Goal: Complete application form: Complete application form

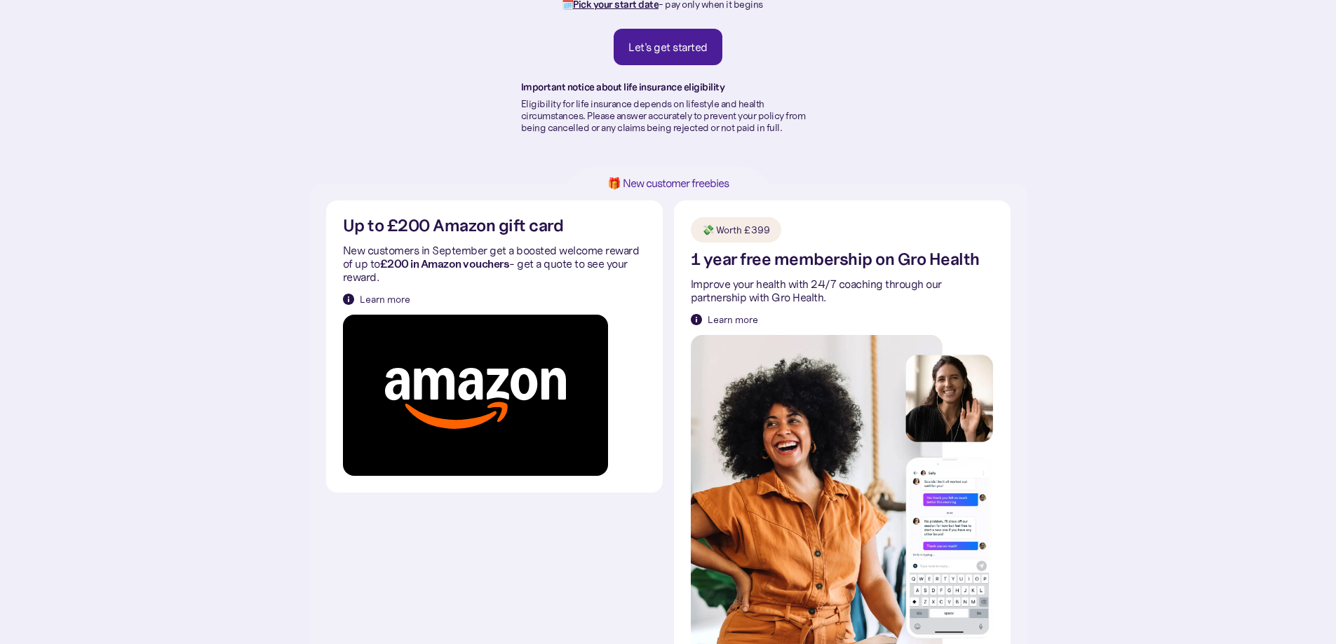
scroll to position [140, 0]
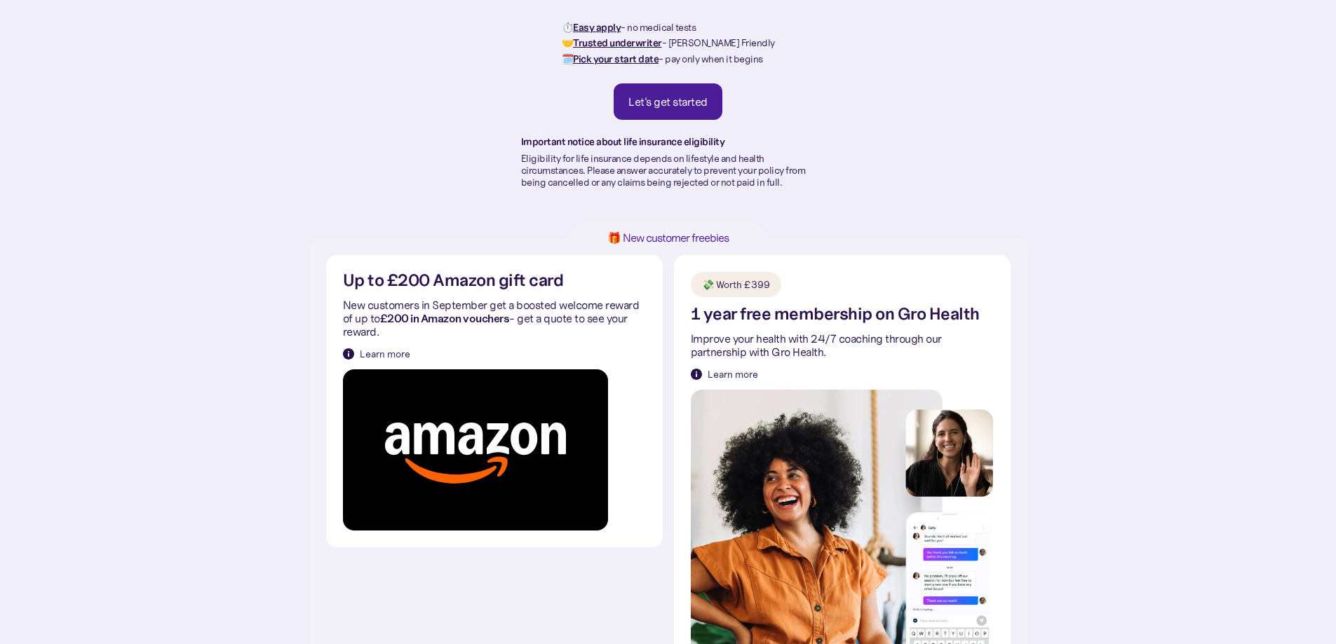
click at [680, 99] on div "Let's get started" at bounding box center [667, 102] width 79 height 14
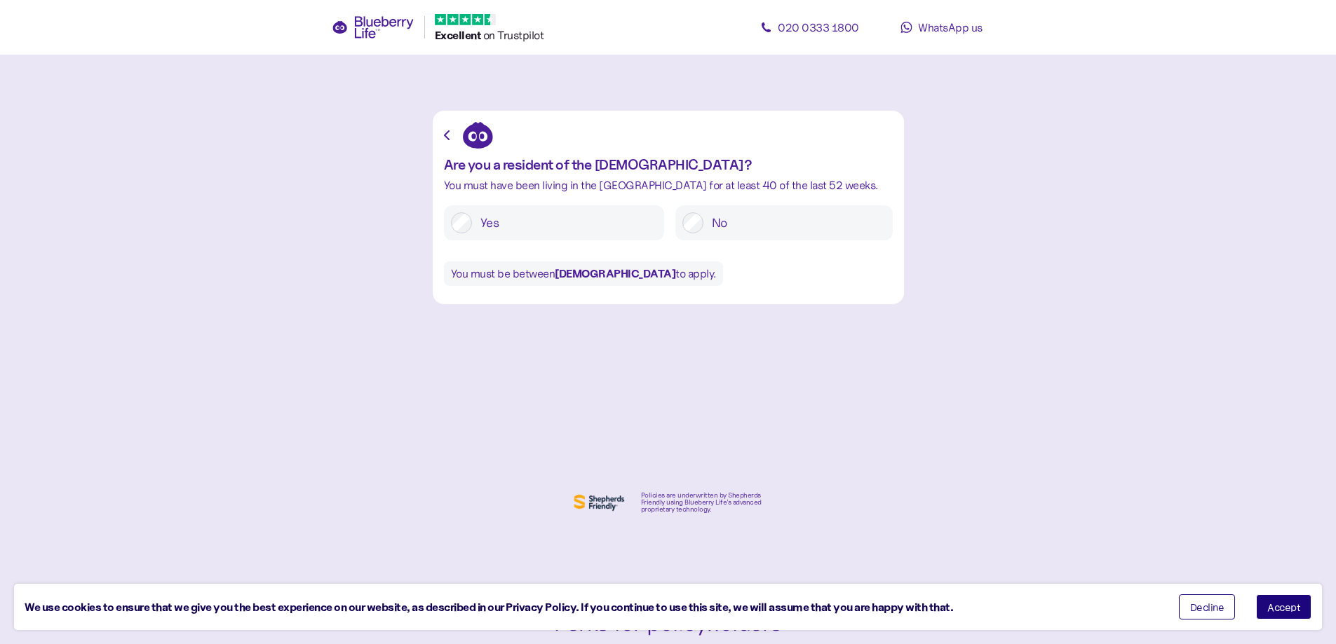
click at [1296, 612] on button "Accept" at bounding box center [1283, 607] width 55 height 25
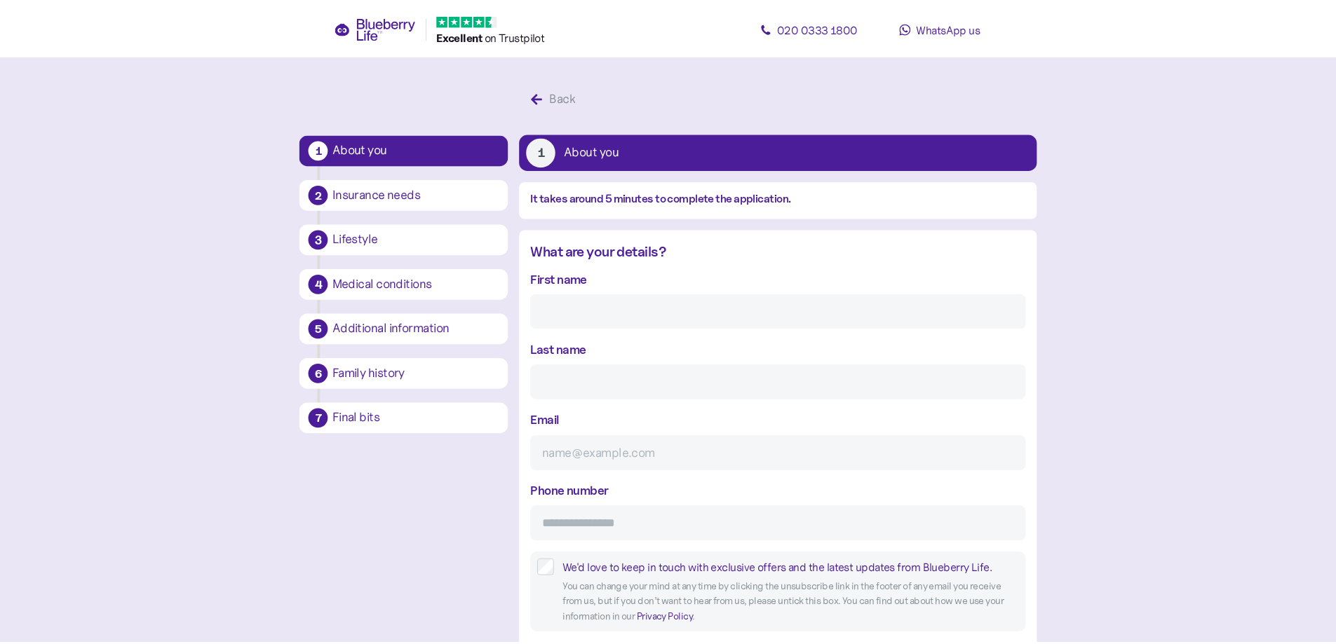
scroll to position [27, 0]
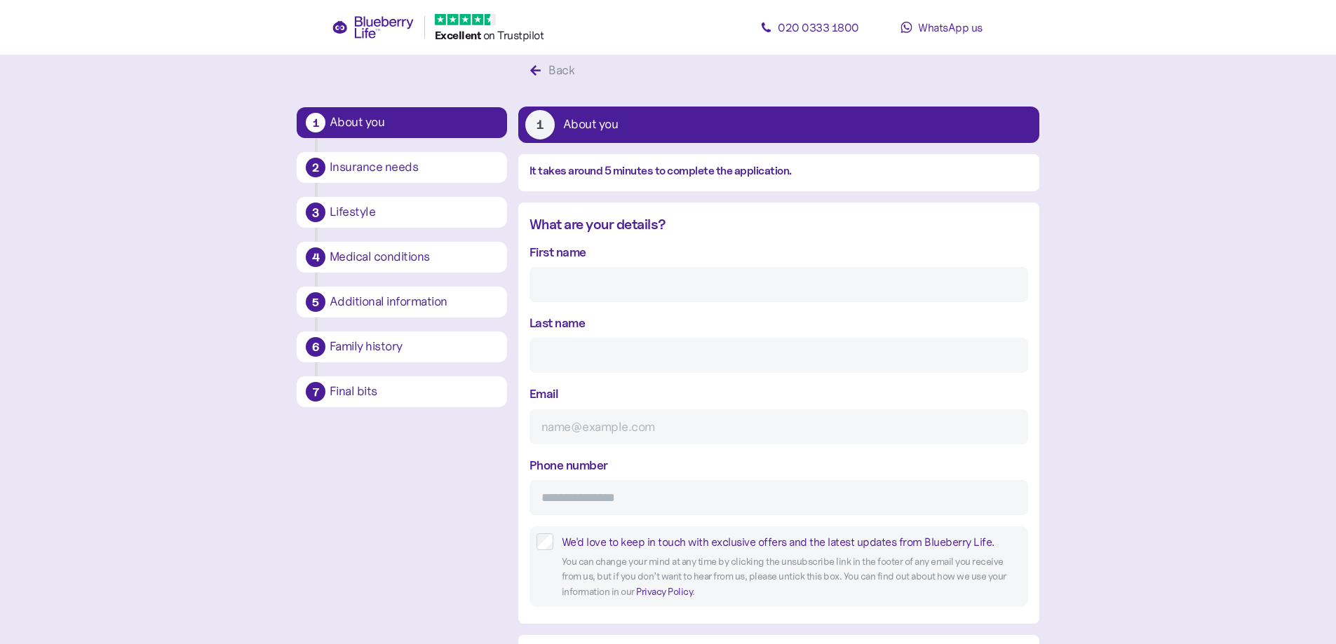
click at [617, 288] on input "First name" at bounding box center [778, 284] width 499 height 35
type input "[PERSON_NAME]"
type input "Lafiguera"
type input "[EMAIL_ADDRESS][DOMAIN_NAME]"
type input "**********"
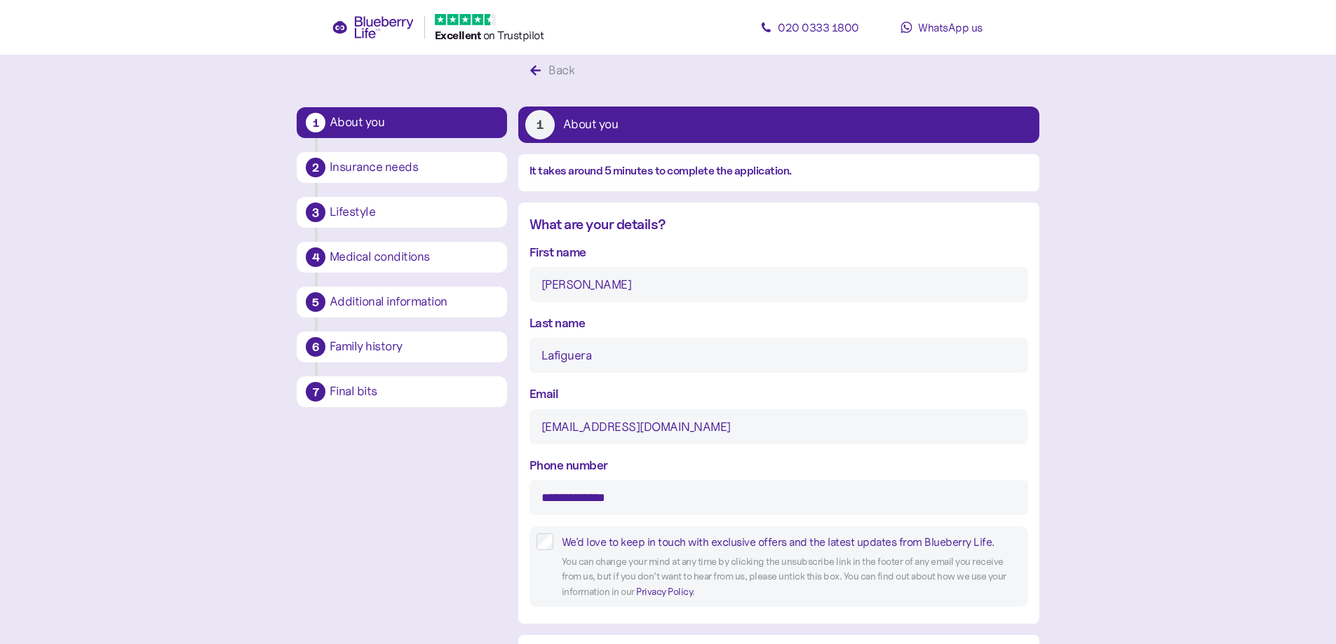
type input "***"
type input "**********"
type input "********"
type input "*****"
type input "*******"
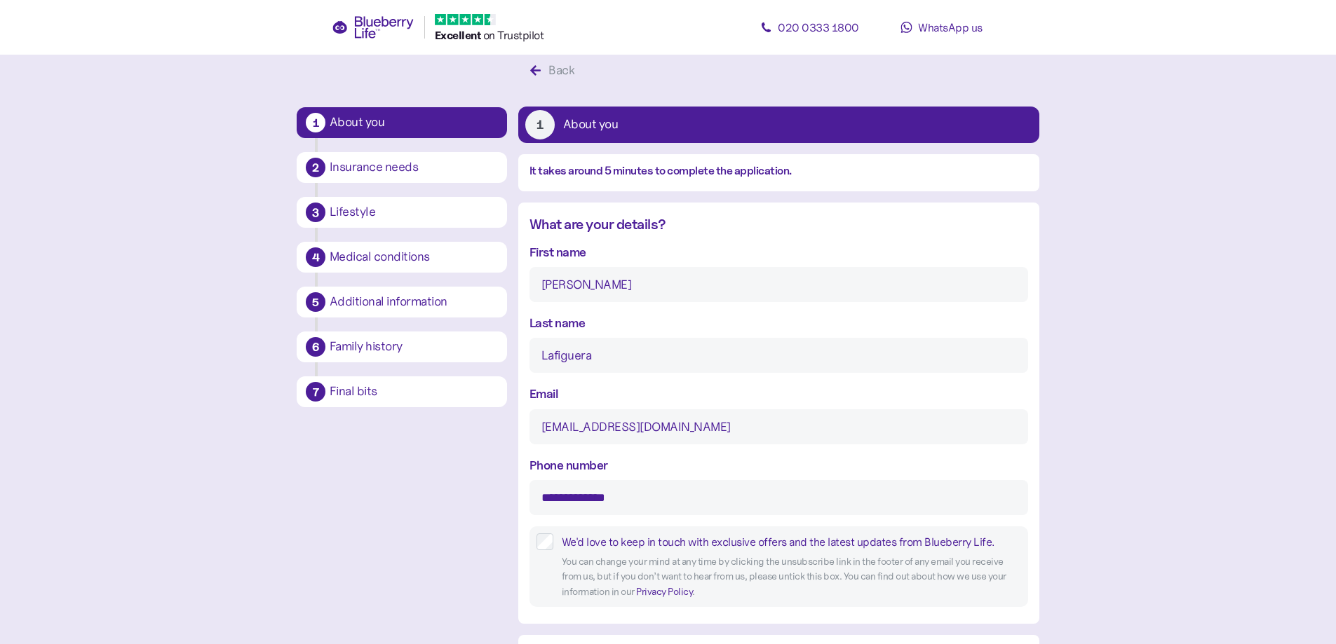
click at [387, 177] on div "Insurance needs" at bounding box center [414, 168] width 173 height 24
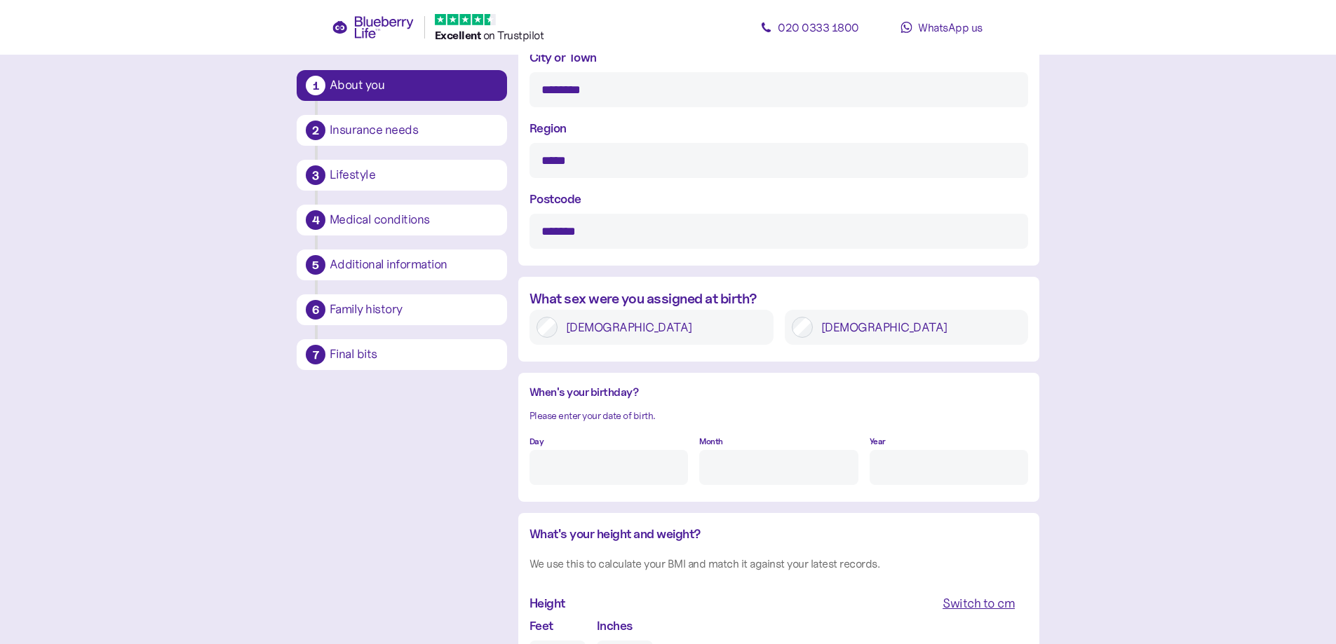
scroll to position [868, 0]
click at [610, 466] on input "Day" at bounding box center [608, 467] width 158 height 35
type input "1"
click at [788, 473] on input "Month" at bounding box center [778, 467] width 158 height 35
type input "7"
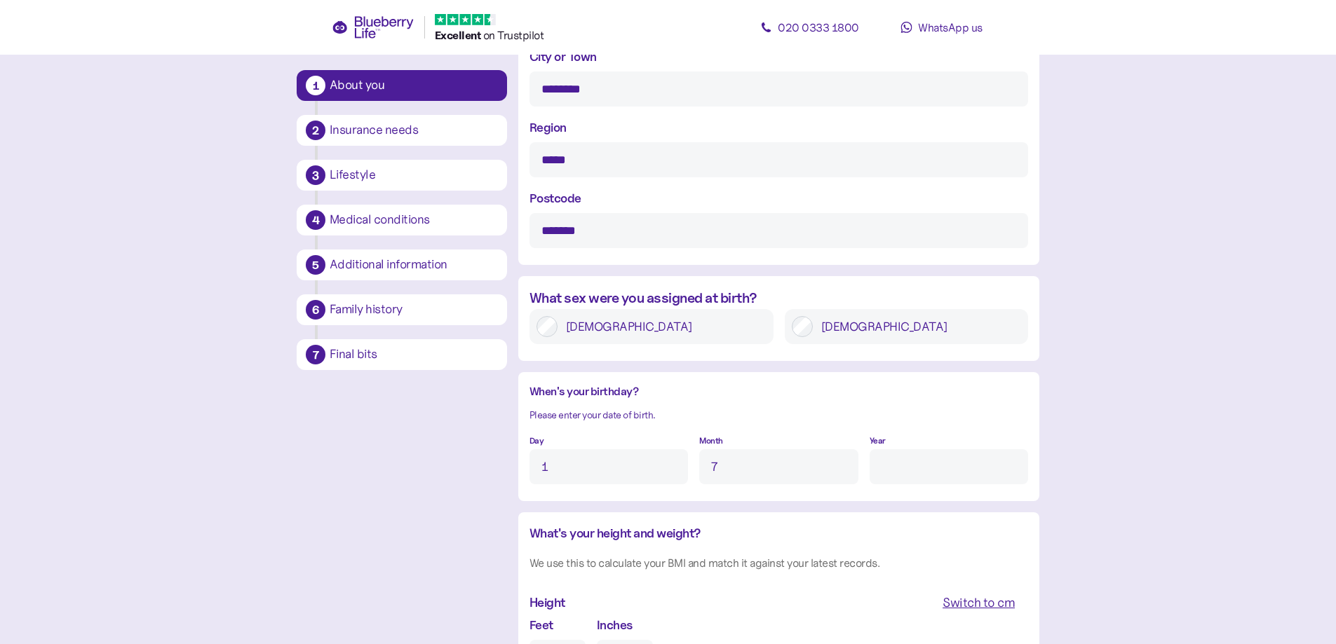
click at [930, 473] on input "Year" at bounding box center [949, 467] width 158 height 35
type input "****"
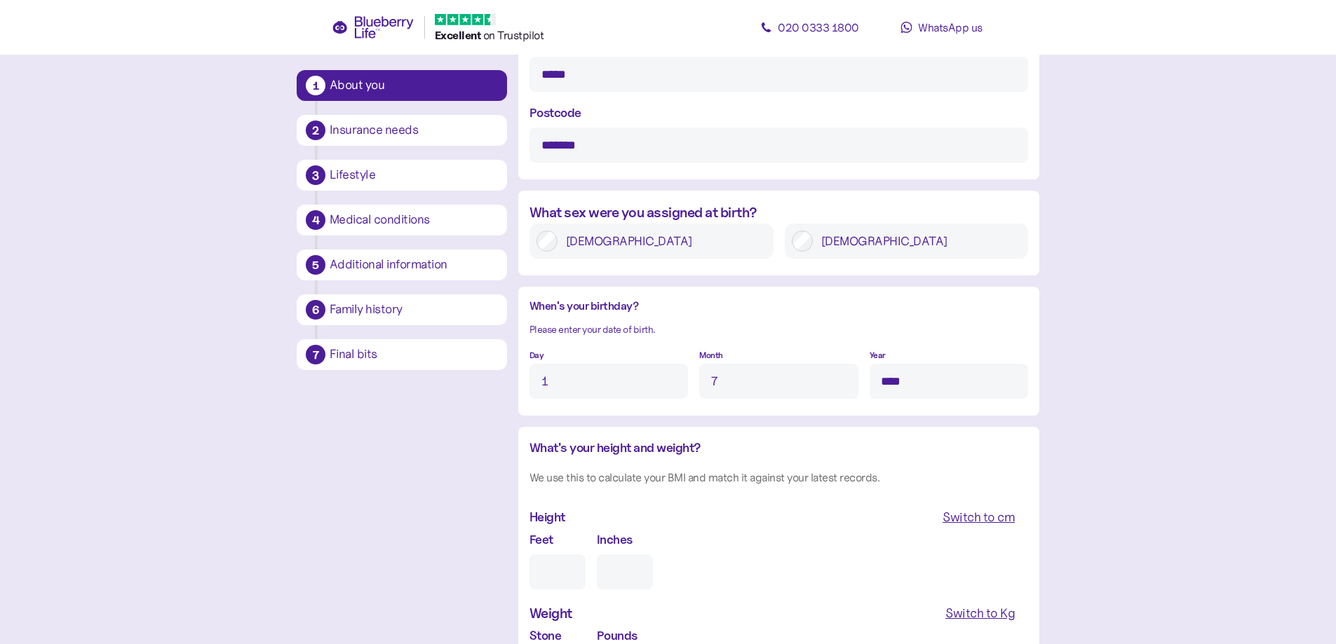
scroll to position [1008, 0]
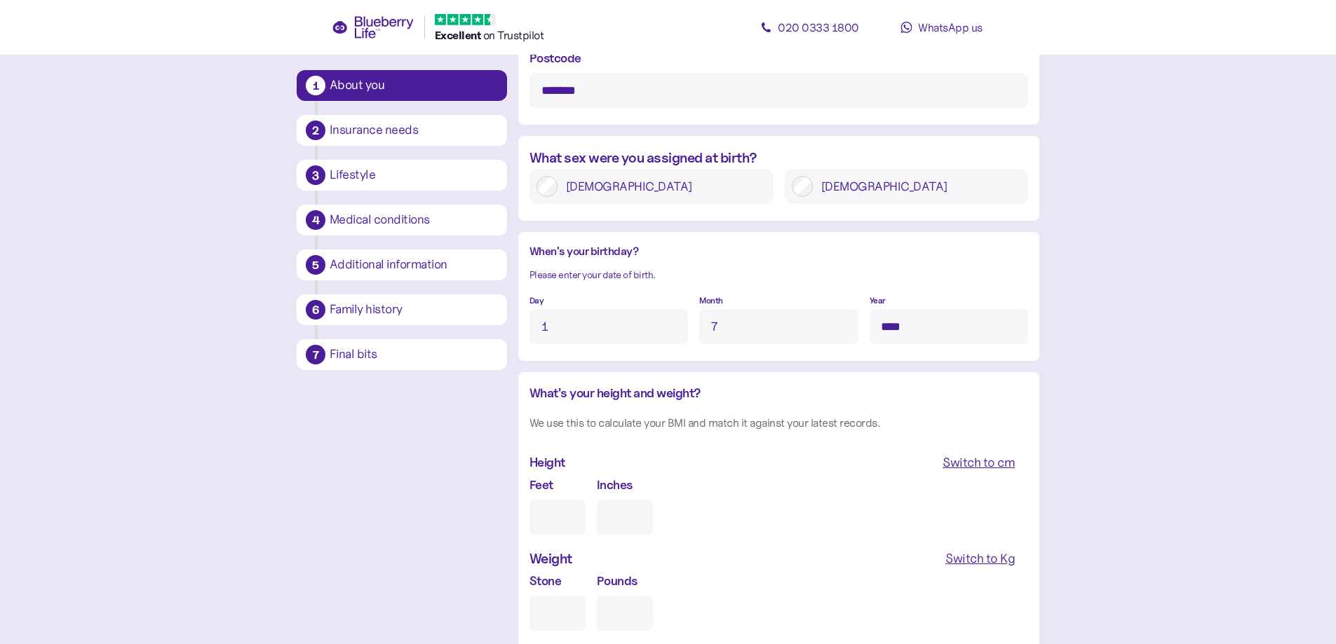
click at [559, 520] on input "Feet" at bounding box center [557, 517] width 56 height 35
type input "5"
type input "0"
type input "5"
click at [638, 525] on input "0" at bounding box center [625, 517] width 56 height 35
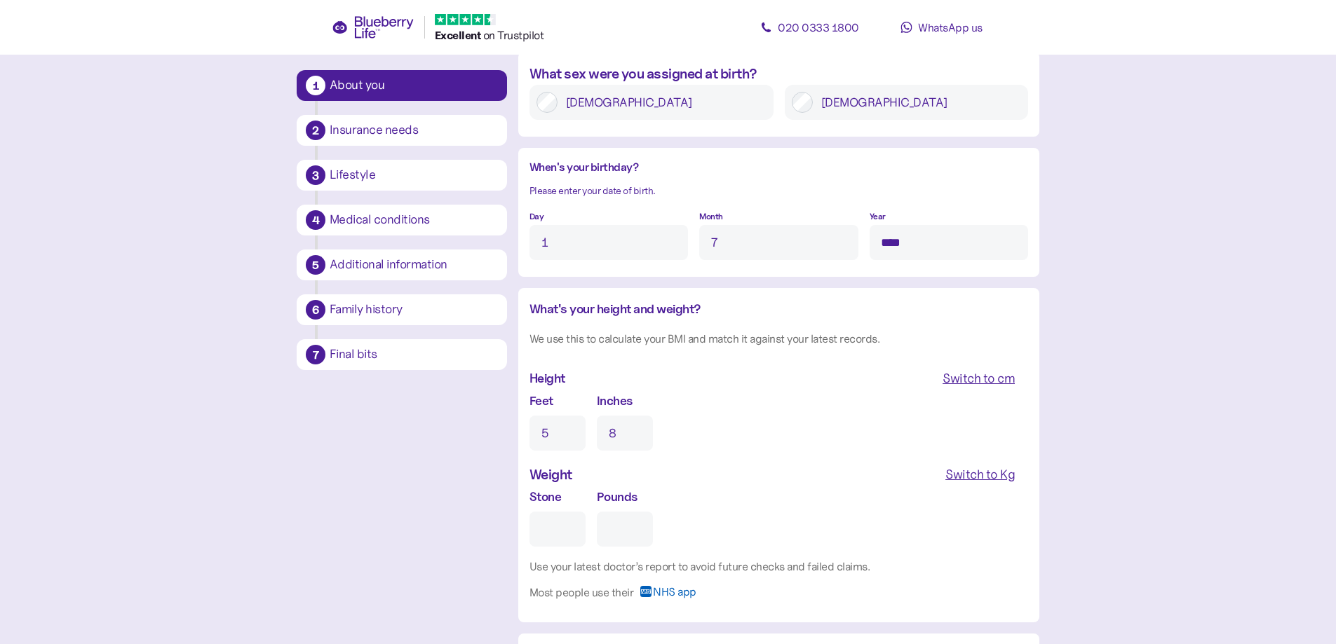
scroll to position [1149, 0]
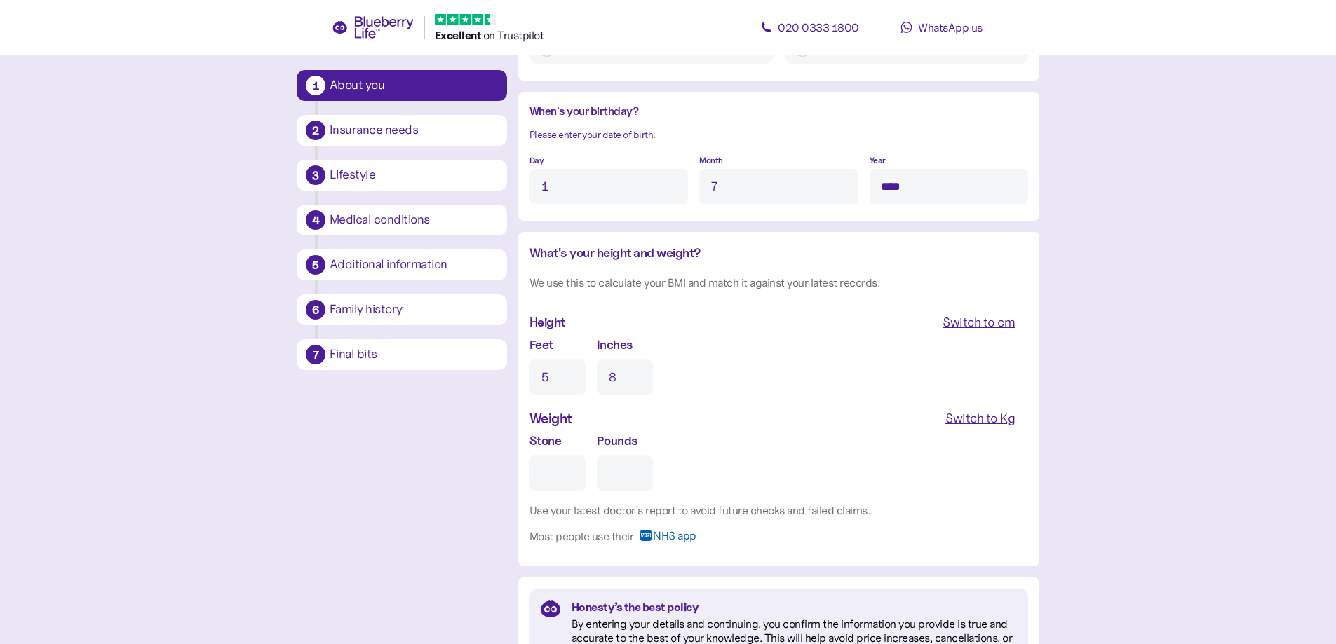
type input "8"
click at [995, 421] on div "Switch to Kg" at bounding box center [979, 419] width 69 height 20
click at [584, 469] on input "Kg" at bounding box center [588, 473] width 119 height 35
click at [598, 478] on input "Kg" at bounding box center [588, 473] width 119 height 35
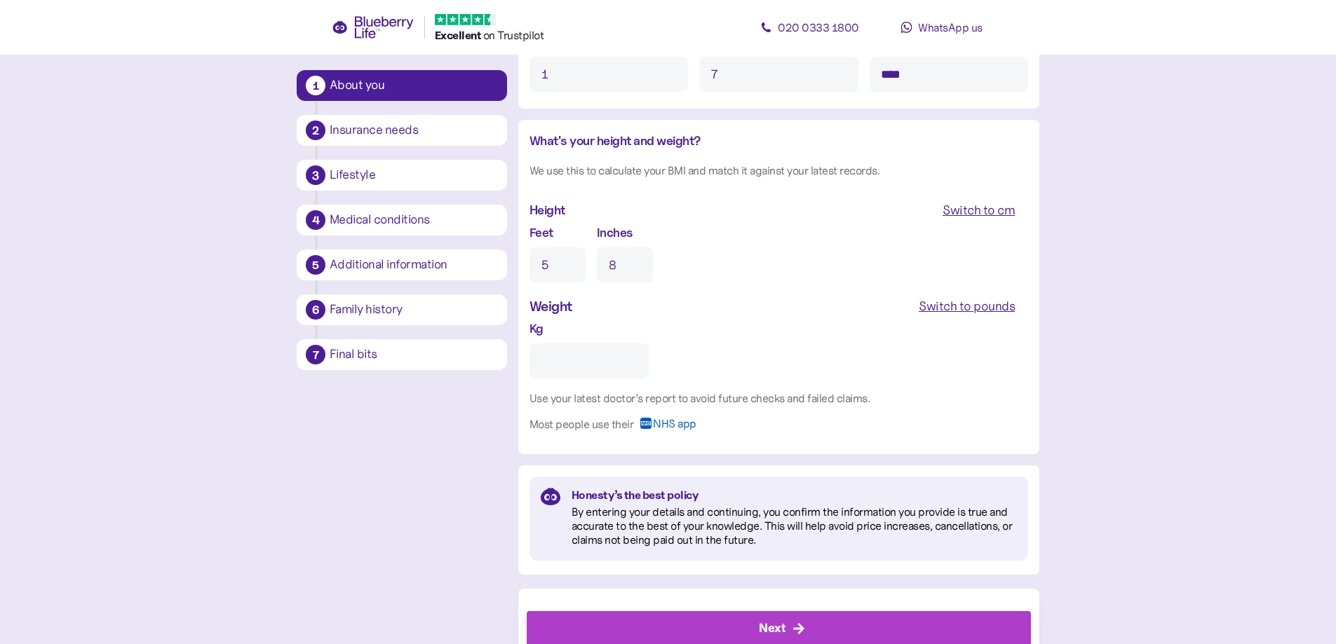
scroll to position [1304, 0]
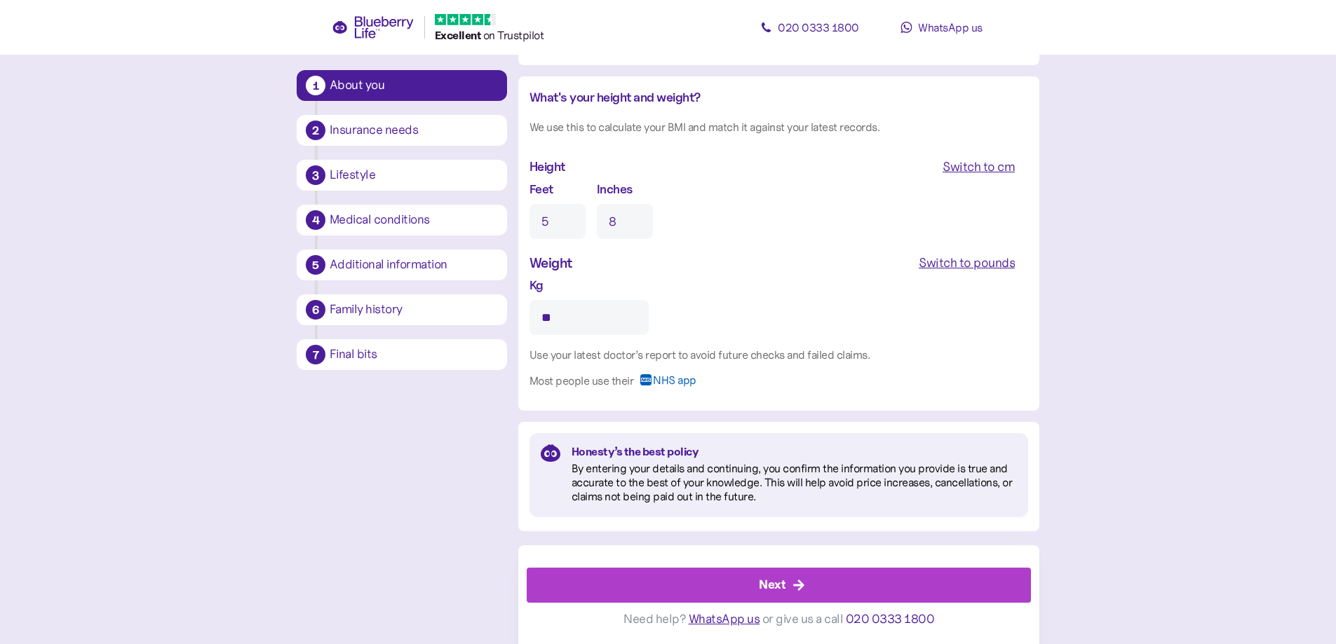
type input "**"
click at [774, 589] on div "Next" at bounding box center [772, 585] width 27 height 19
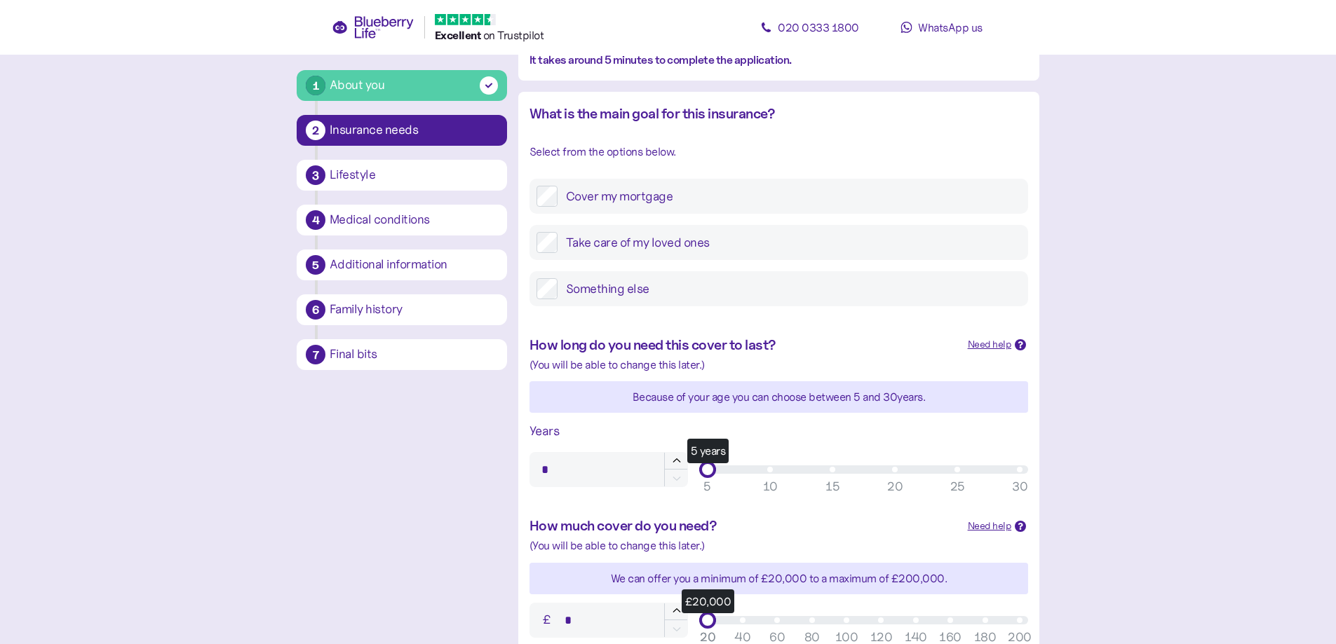
scroll to position [140, 0]
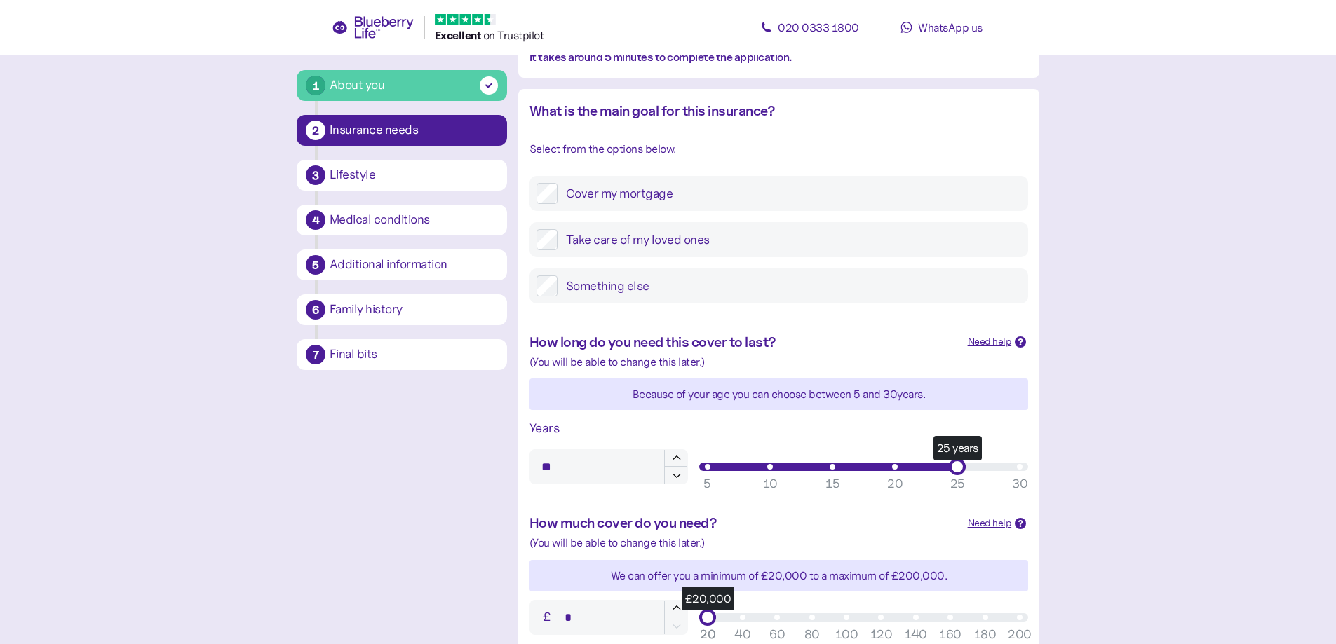
type input "**"
click at [963, 485] on div "25" at bounding box center [957, 484] width 15 height 19
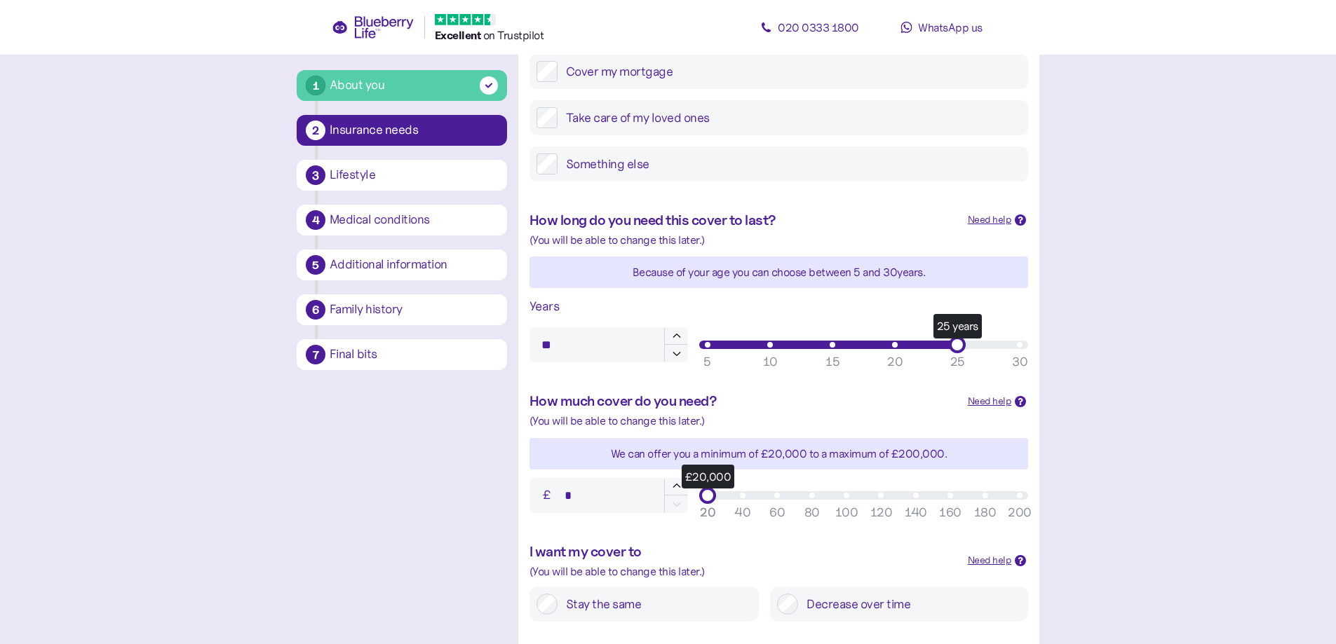
scroll to position [281, 0]
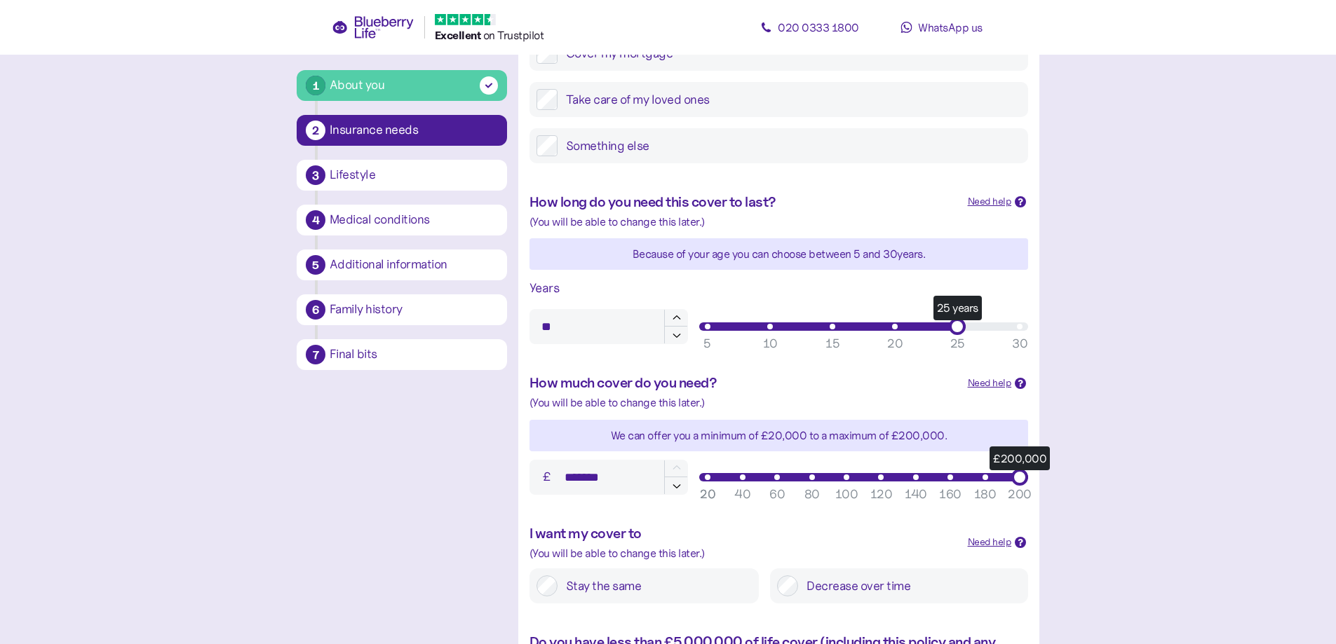
click at [1017, 491] on div "200" at bounding box center [1020, 494] width 24 height 19
type input "*******"
click at [990, 496] on div "180" at bounding box center [985, 494] width 22 height 19
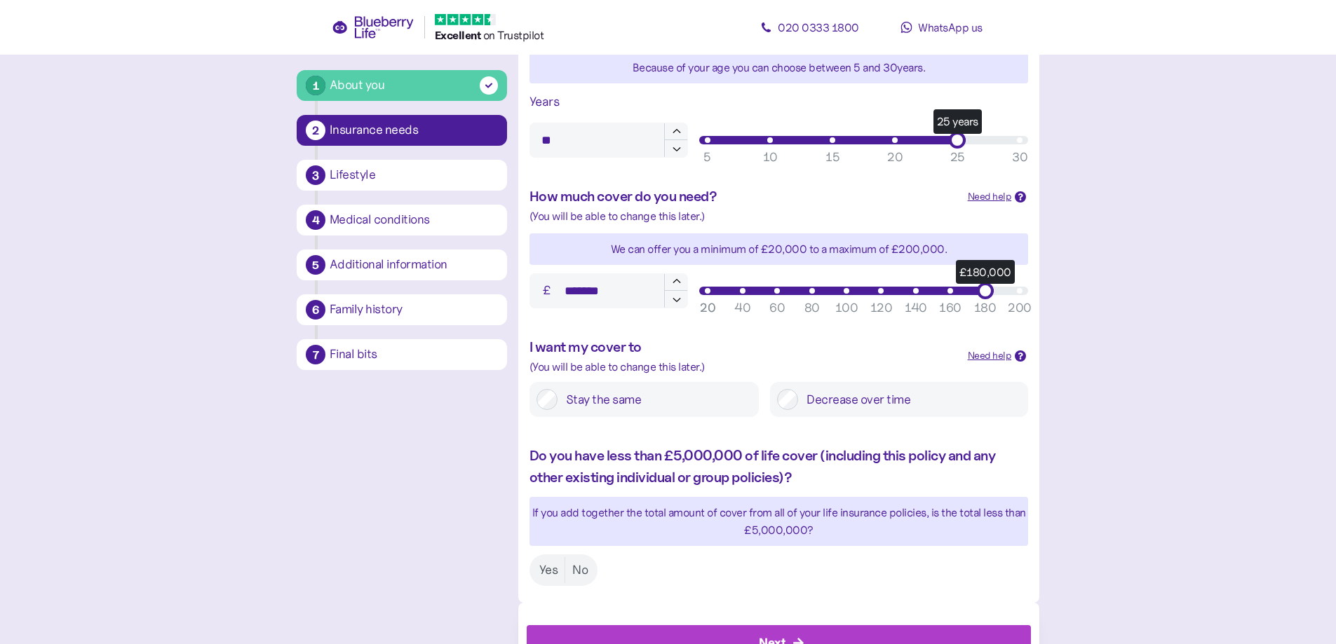
scroll to position [491, 0]
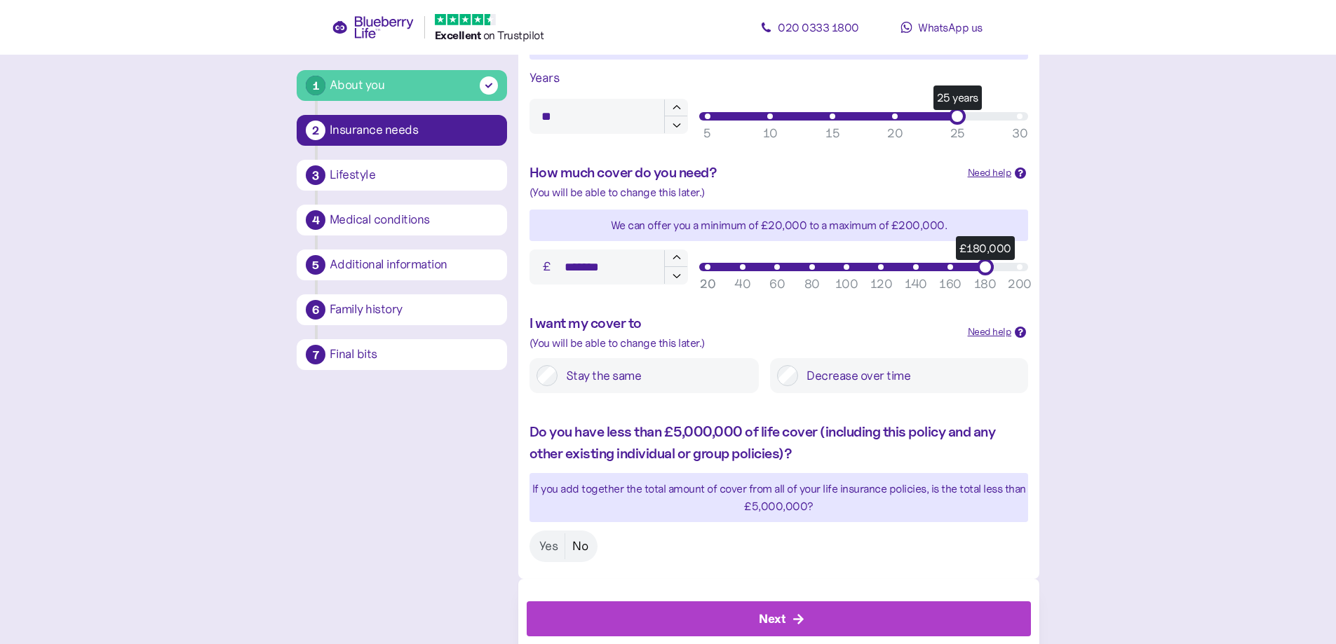
click at [582, 548] on label "No" at bounding box center [579, 547] width 29 height 26
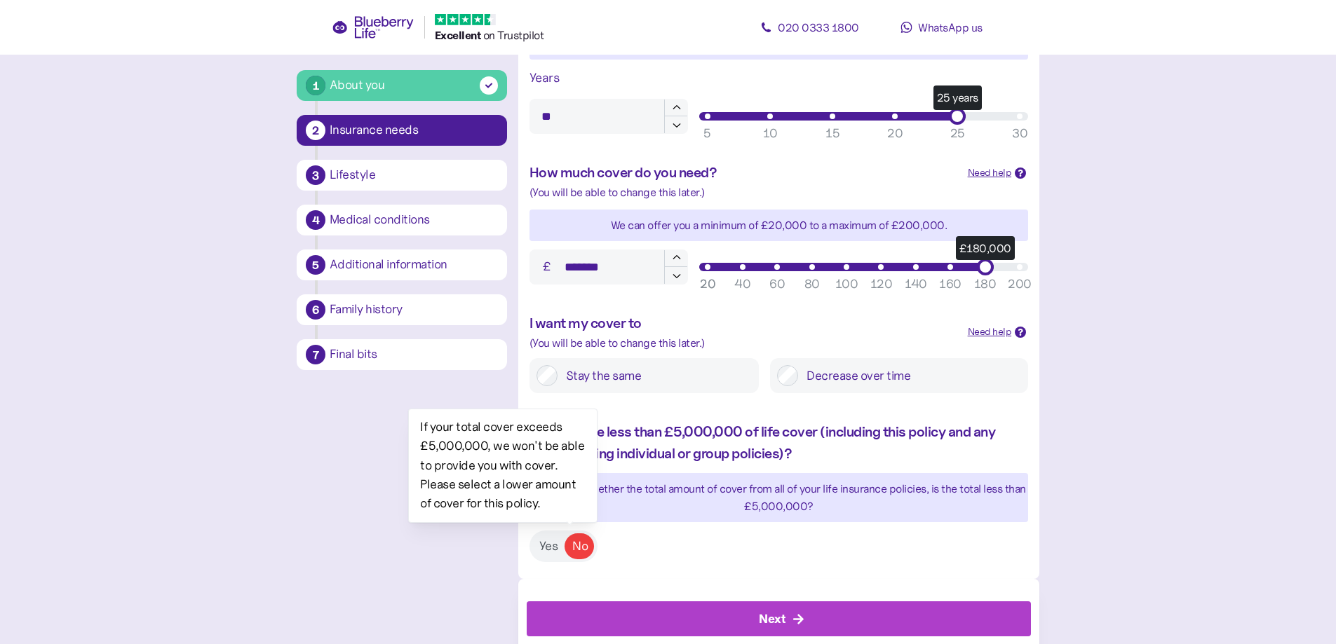
scroll to position [525, 0]
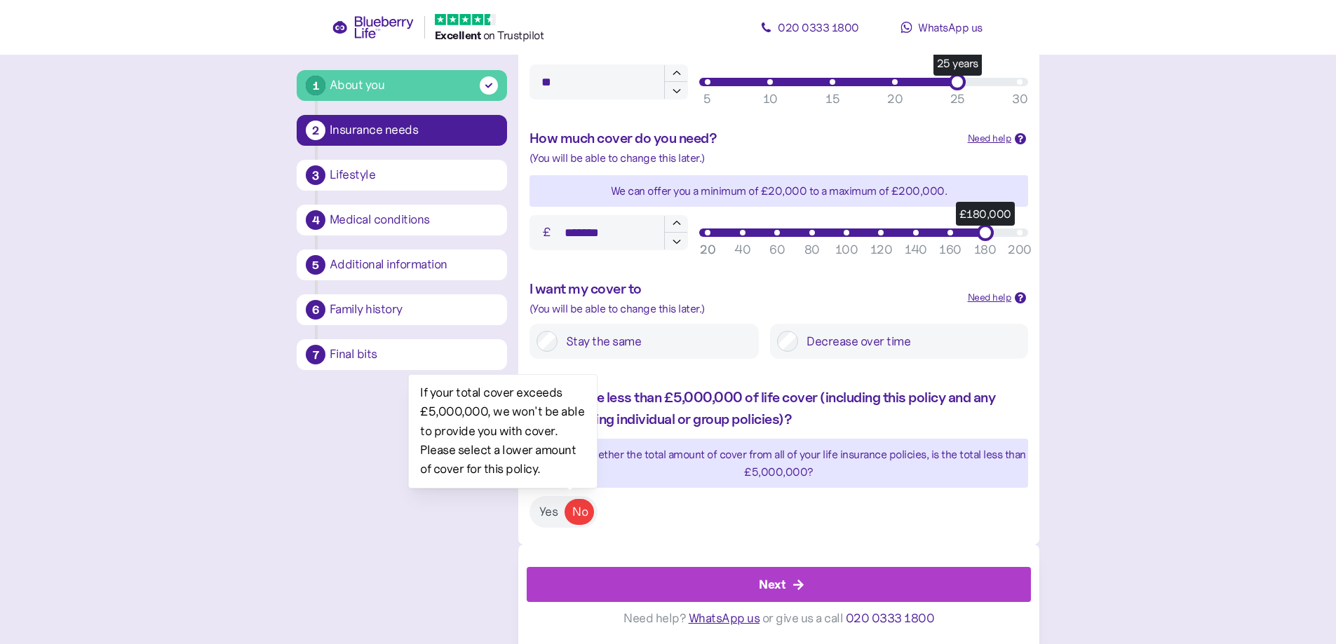
click at [783, 591] on div "Next" at bounding box center [772, 585] width 27 height 19
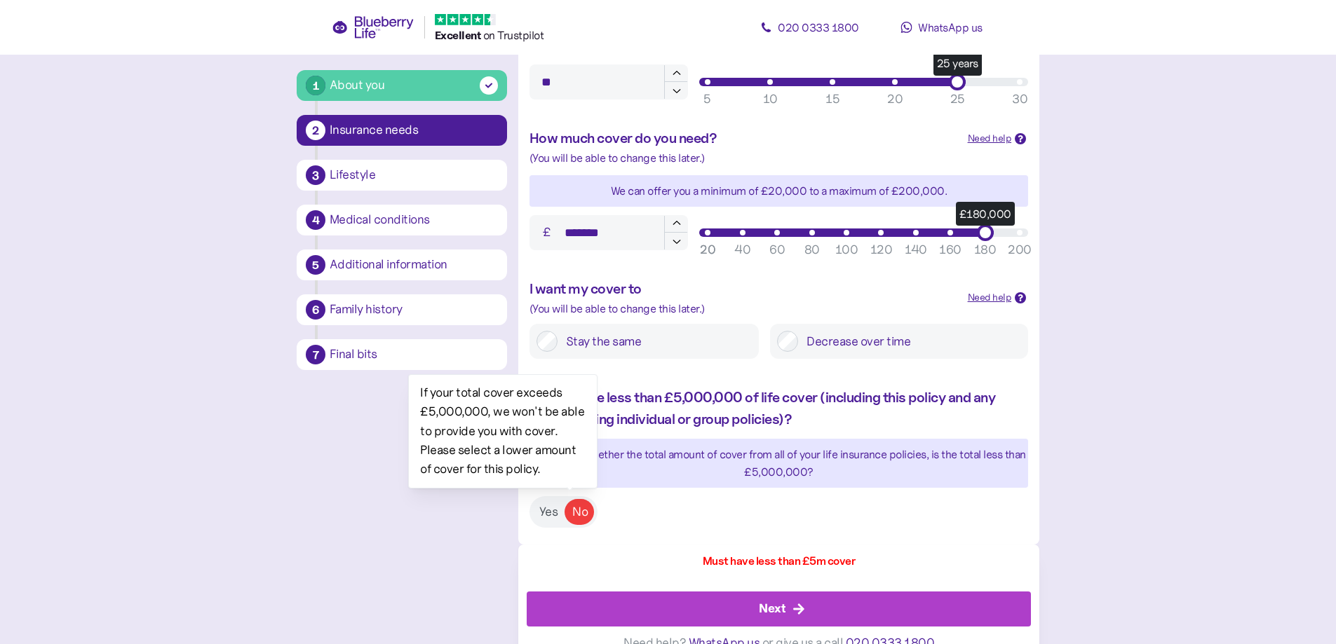
click at [929, 525] on div "Do you have less than £5,000,000 of life cover (including this policy and any o…" at bounding box center [778, 457] width 521 height 169
click at [696, 478] on div "If you add together the total amount of cover from all of your life insurance p…" at bounding box center [778, 463] width 499 height 35
click at [773, 457] on div "If you add together the total amount of cover from all of your life insurance p…" at bounding box center [778, 463] width 499 height 35
click at [550, 513] on label "Yes" at bounding box center [548, 512] width 33 height 26
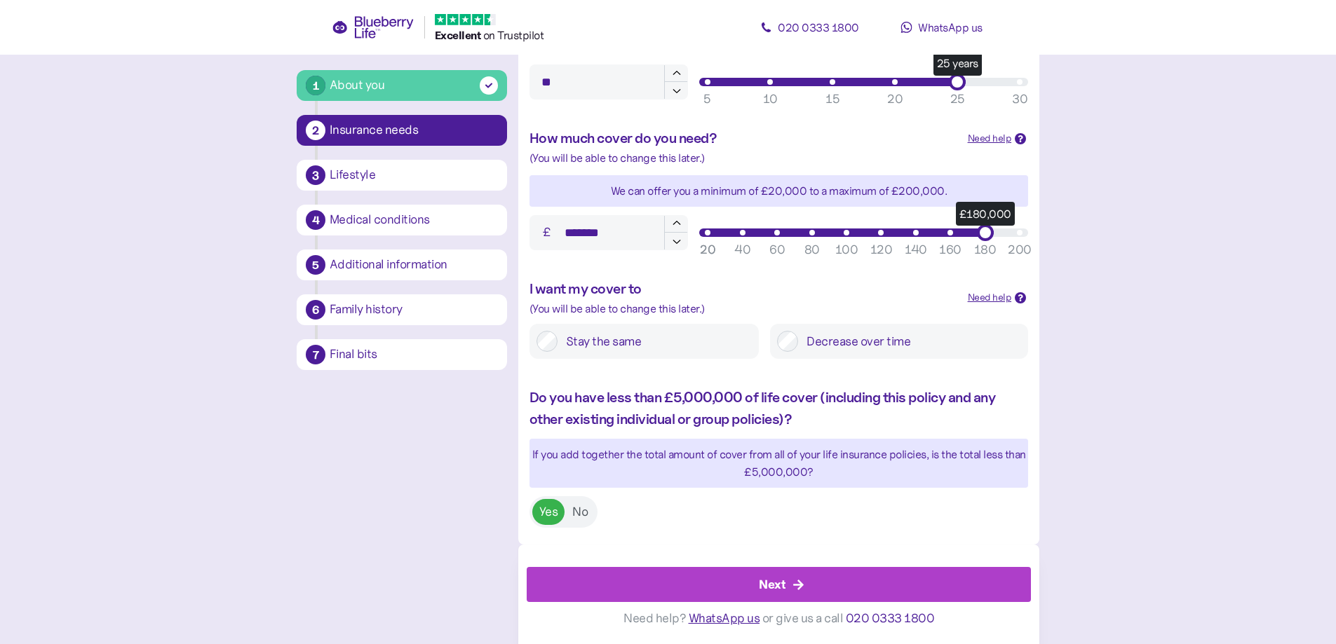
click at [790, 589] on div "Next" at bounding box center [782, 585] width 473 height 34
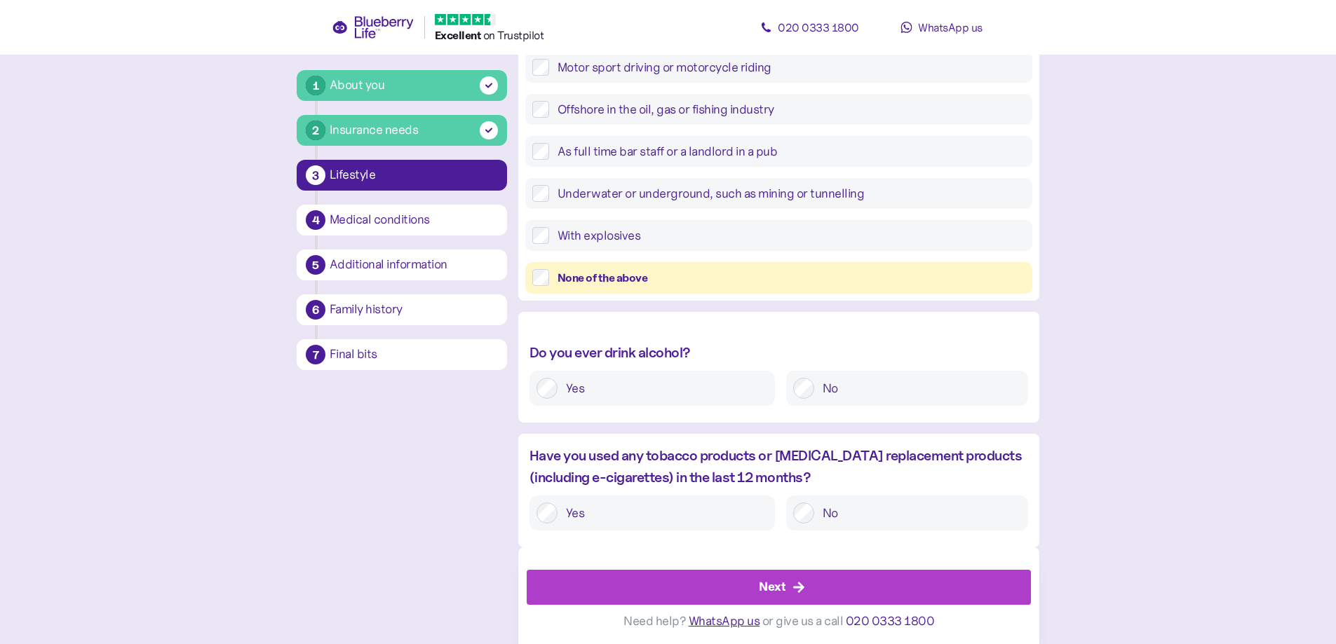
scroll to position [420, 0]
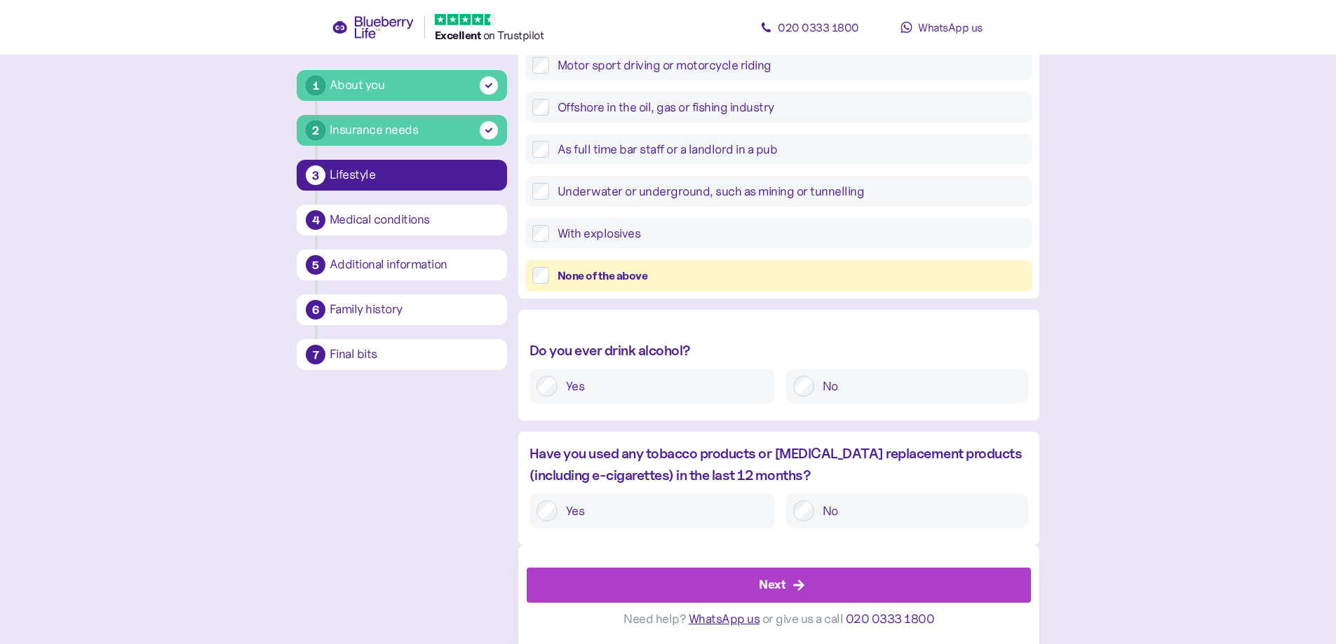
click at [778, 584] on div "Next" at bounding box center [772, 585] width 27 height 19
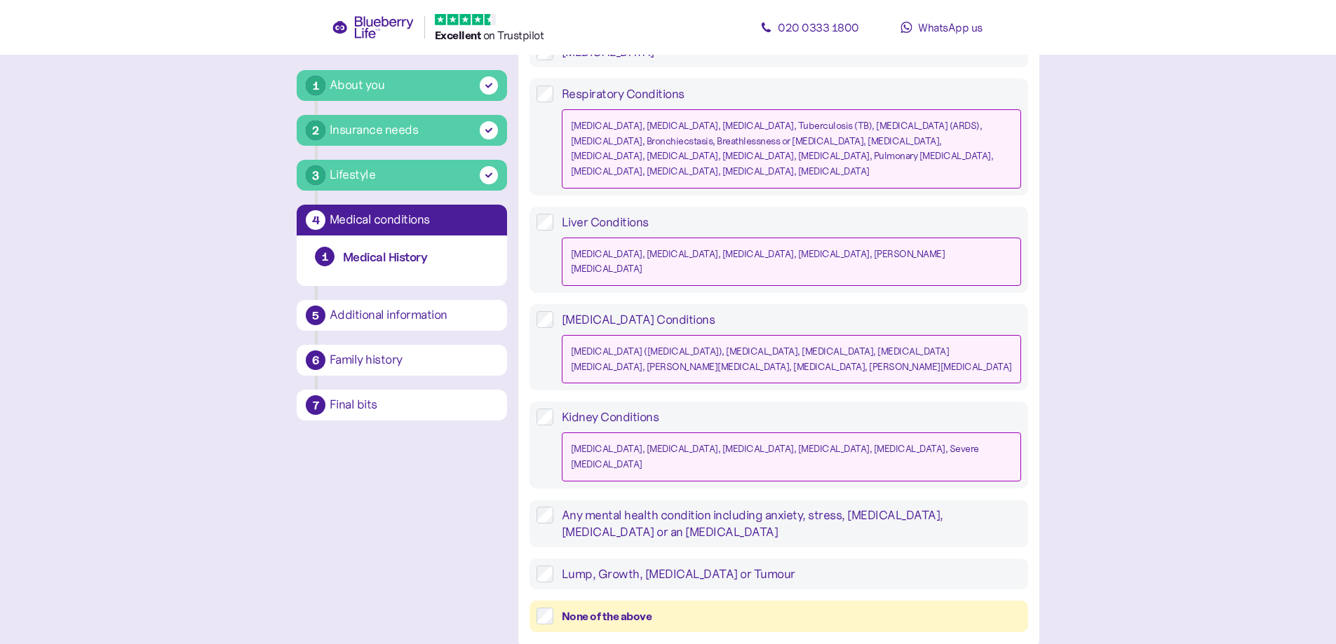
scroll to position [1258, 0]
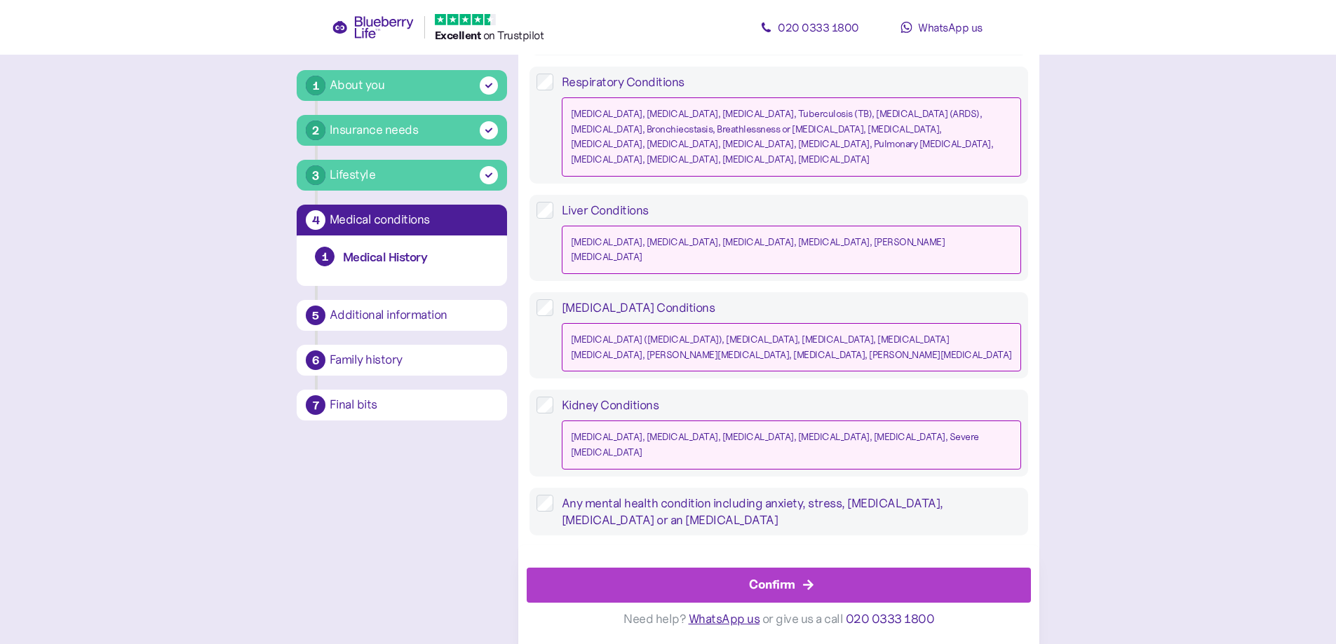
click at [795, 590] on div "Confirm" at bounding box center [782, 586] width 473 height 34
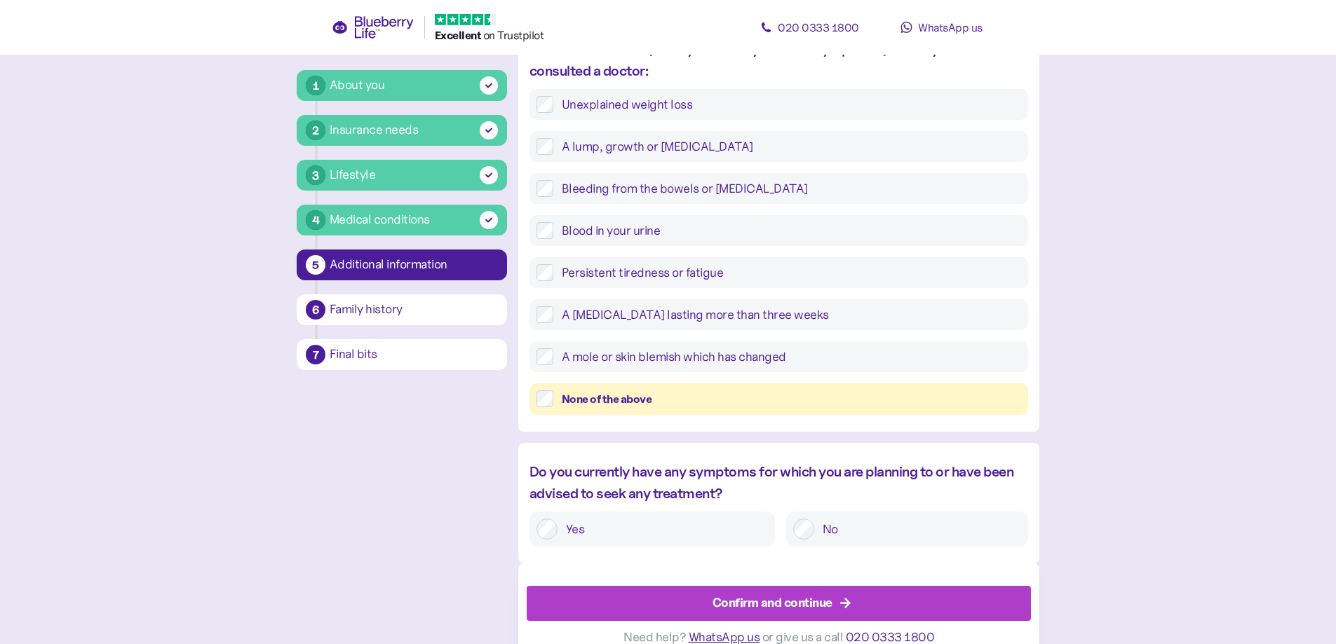
scroll to position [509, 0]
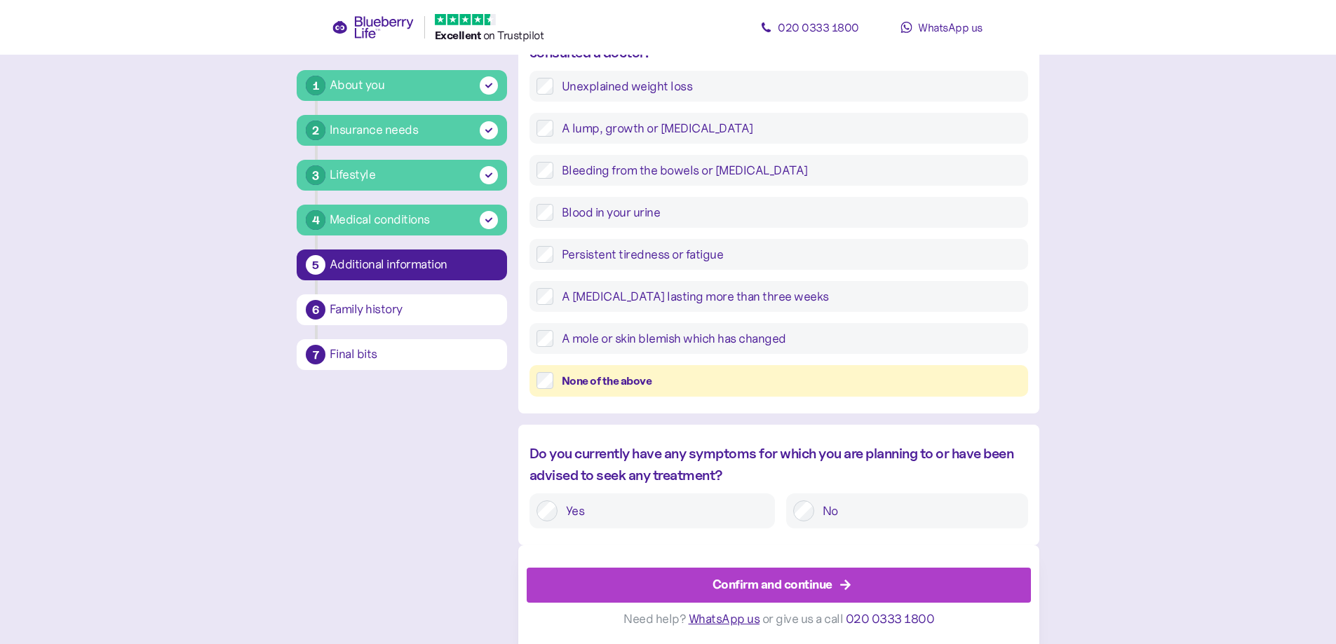
click at [782, 593] on div "Confirm and continue" at bounding box center [773, 585] width 120 height 19
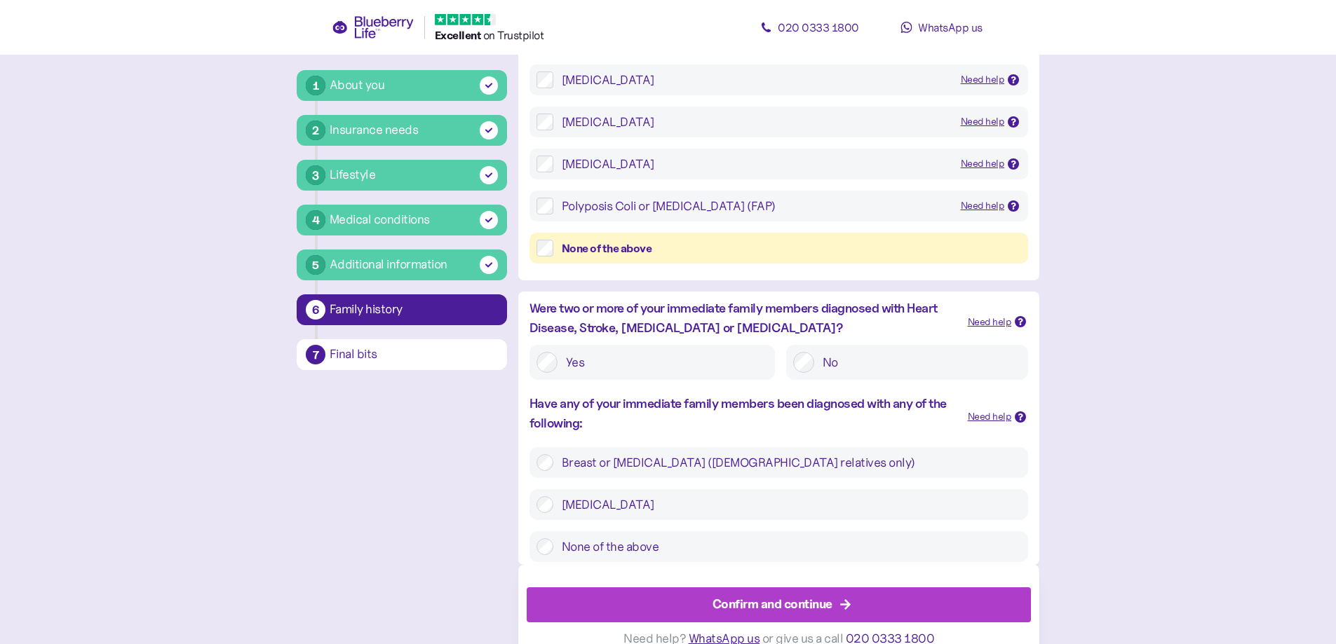
scroll to position [320, 0]
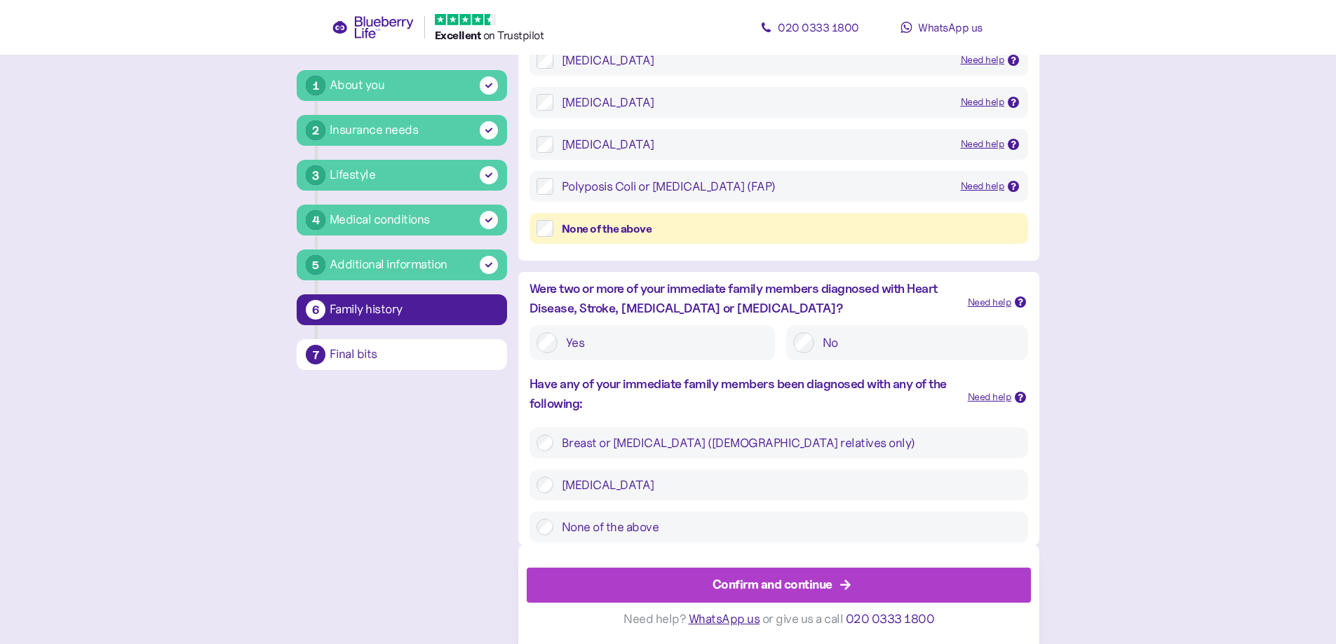
click at [797, 593] on div "Confirm and continue" at bounding box center [773, 585] width 120 height 19
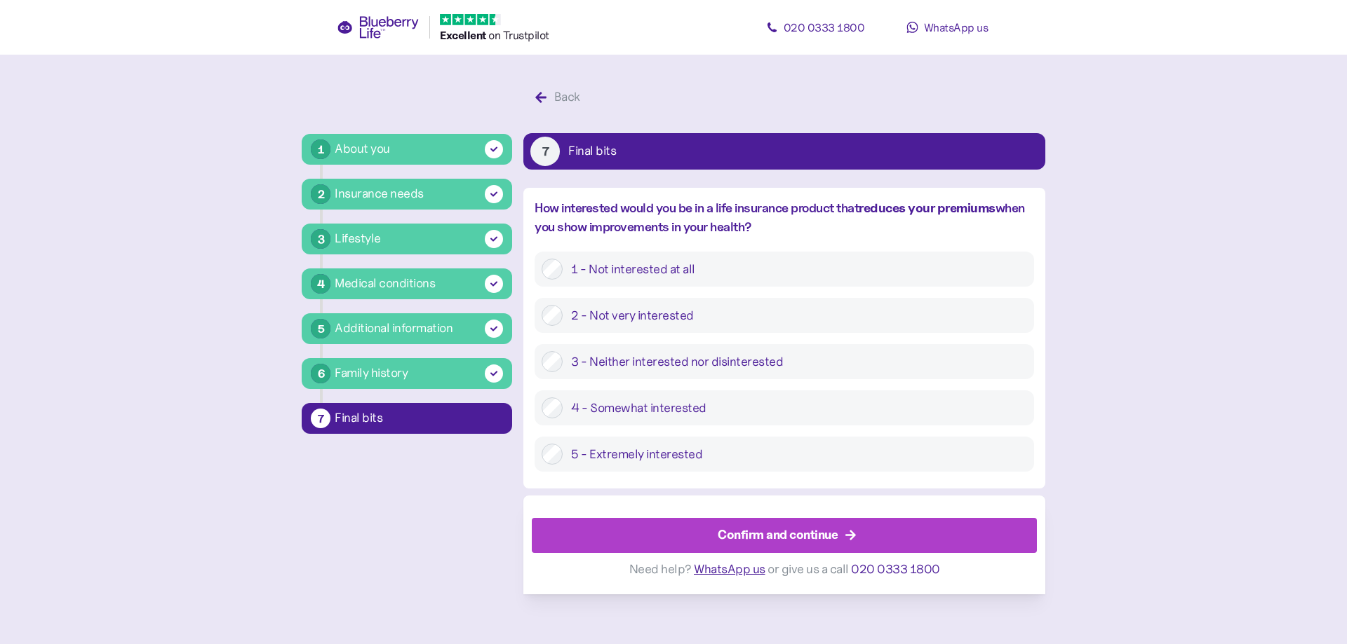
click at [789, 537] on div "Confirm and continue" at bounding box center [777, 535] width 120 height 19
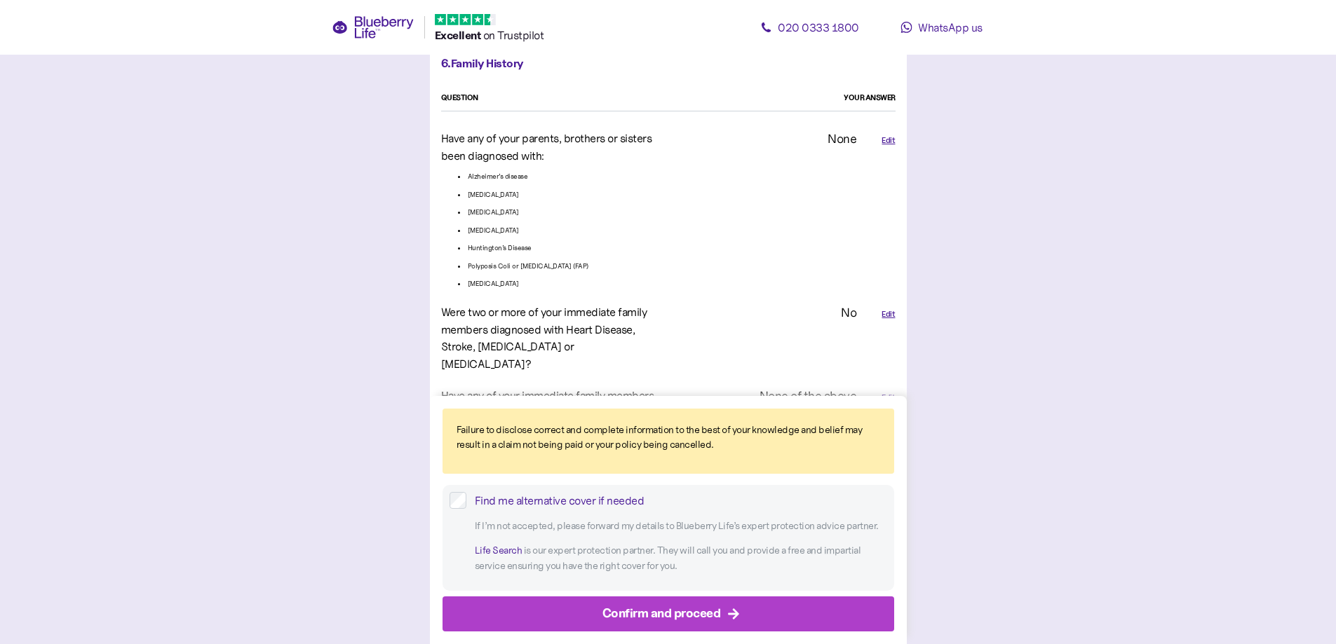
scroll to position [2550, 0]
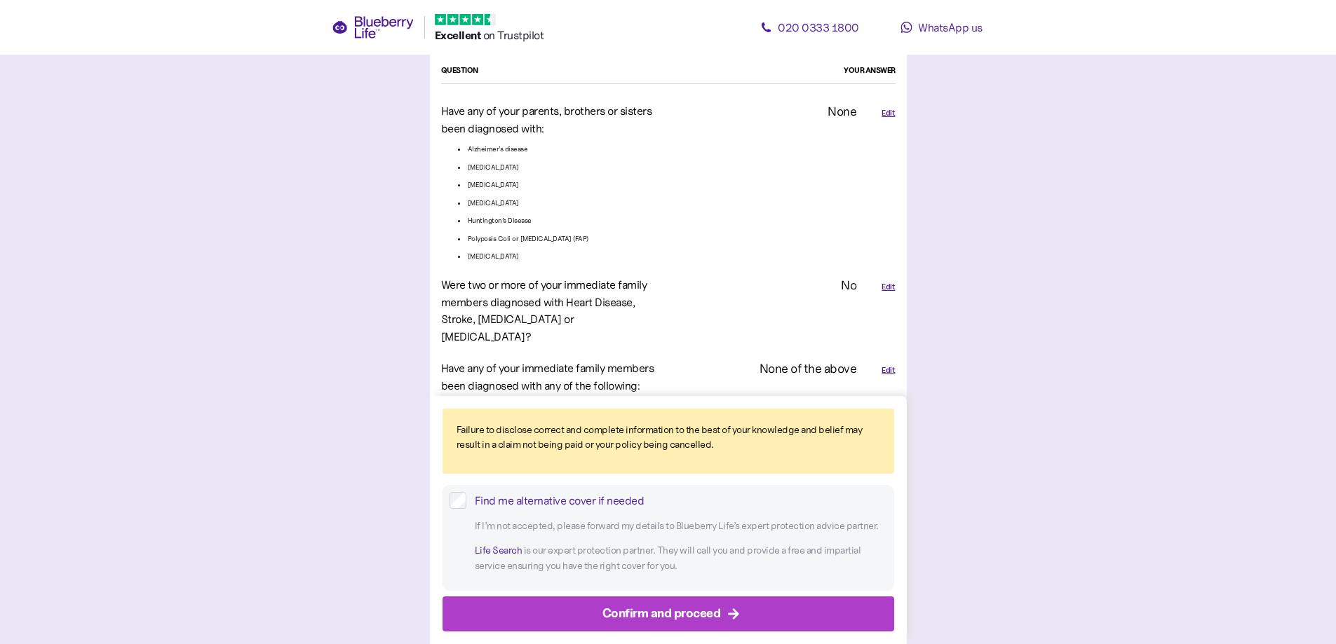
click at [693, 619] on div "Confirm and proceed" at bounding box center [661, 614] width 119 height 19
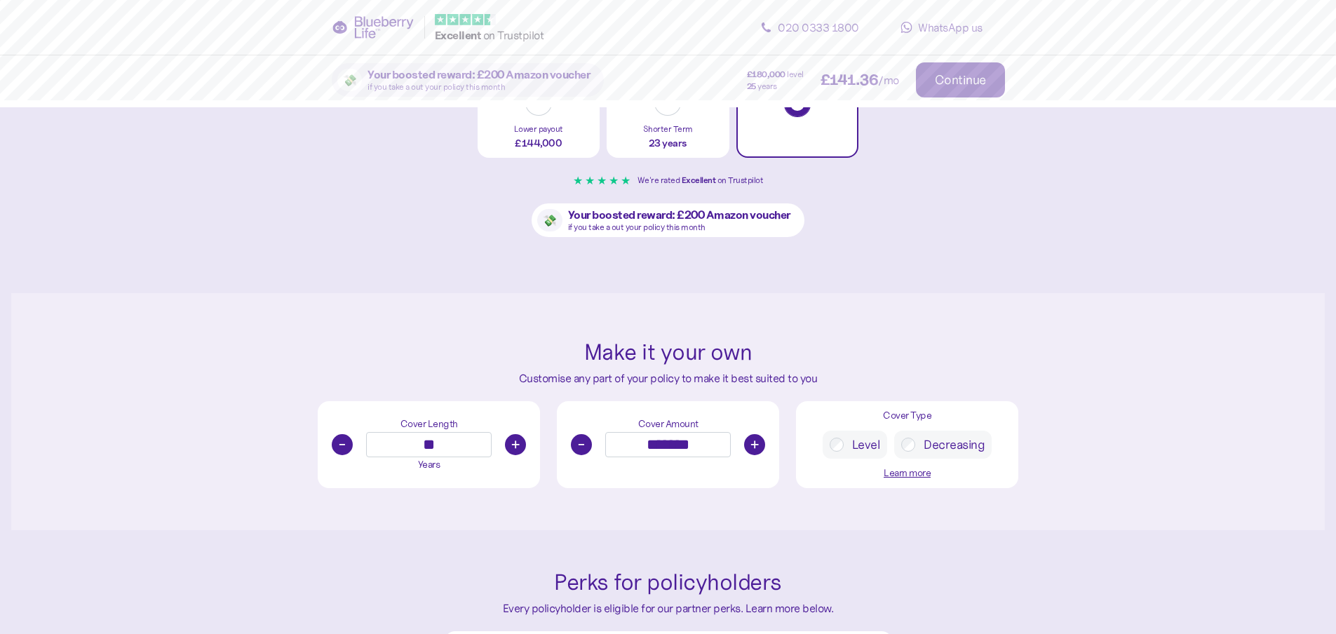
scroll to position [631, 0]
